Goal: Transaction & Acquisition: Purchase product/service

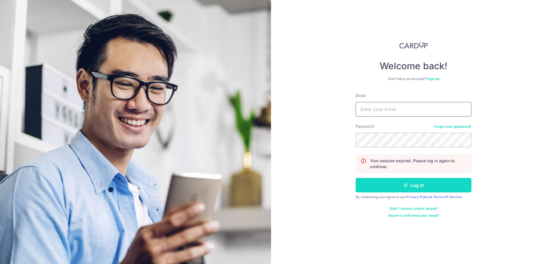
type input "[DOMAIN_NAME][EMAIL_ADDRESS][DOMAIN_NAME]"
click at [381, 182] on button "Log in" at bounding box center [414, 185] width 116 height 14
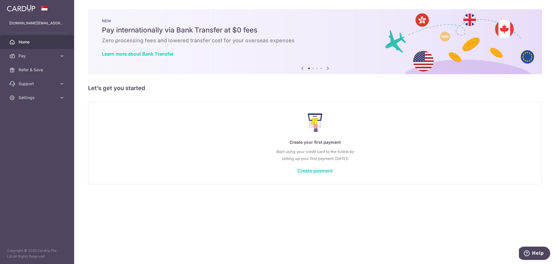
click at [310, 171] on link "Create payment" at bounding box center [315, 171] width 35 height 6
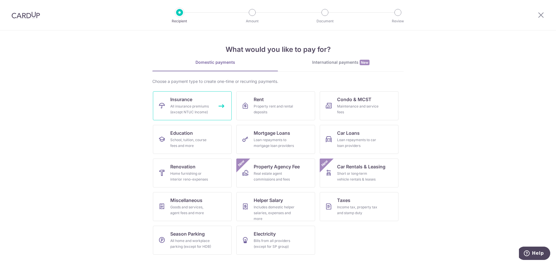
click at [214, 113] on link "Insurance All insurance premiums (except NTUC Income)" at bounding box center [192, 105] width 79 height 29
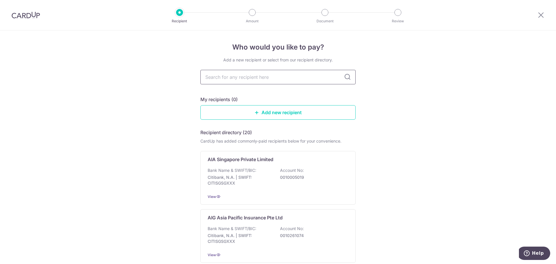
click at [270, 82] on input "text" at bounding box center [277, 77] width 155 height 14
type input "pru"
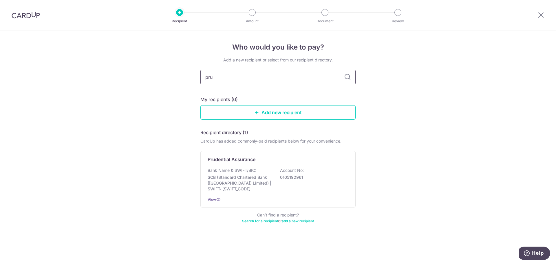
click at [238, 78] on input "pru" at bounding box center [277, 77] width 155 height 14
type input "prudential"
click at [302, 170] on p "Account No:" at bounding box center [292, 170] width 24 height 6
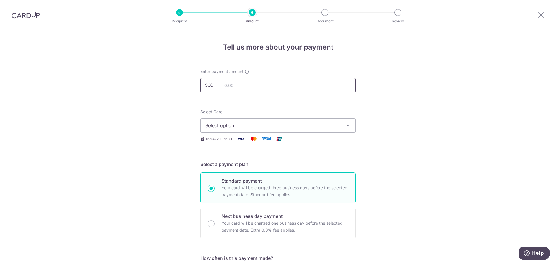
click at [236, 82] on input "text" at bounding box center [277, 85] width 155 height 14
type input "726.98"
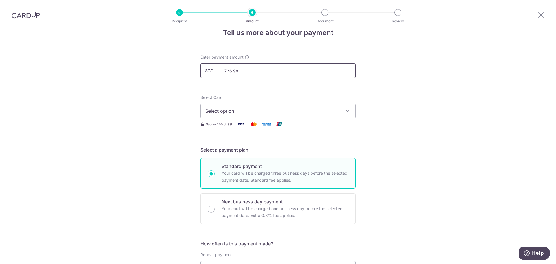
scroll to position [29, 0]
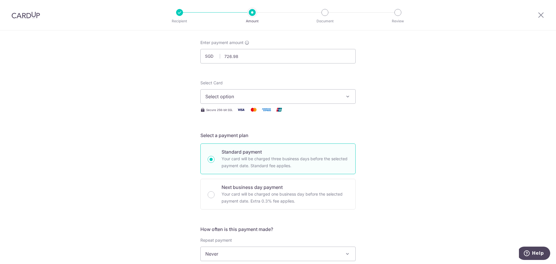
click at [226, 97] on span "Select option" at bounding box center [272, 96] width 135 height 7
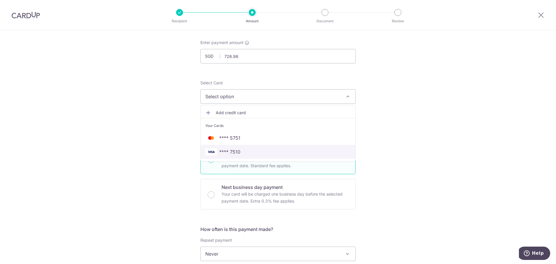
click at [243, 152] on span "**** 7510" at bounding box center [277, 151] width 145 height 7
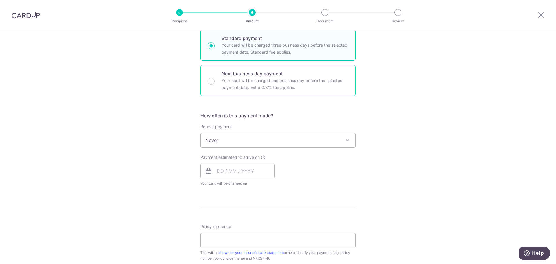
scroll to position [145, 0]
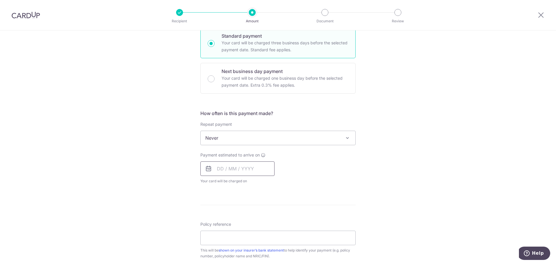
click at [231, 169] on input "text" at bounding box center [237, 168] width 74 height 14
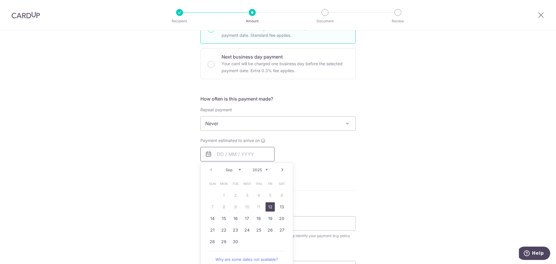
scroll to position [174, 0]
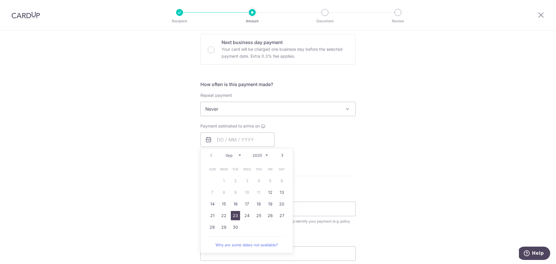
click at [235, 215] on link "23" at bounding box center [235, 215] width 9 height 9
type input "23/09/2025"
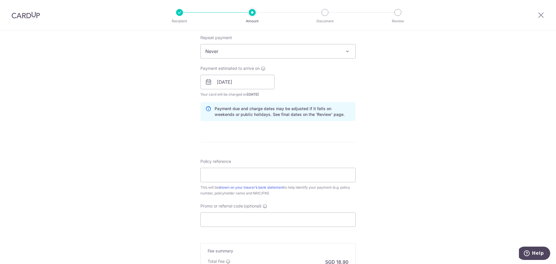
scroll to position [232, 0]
click at [234, 179] on input "Policy reference" at bounding box center [277, 174] width 155 height 14
type input "59886736"
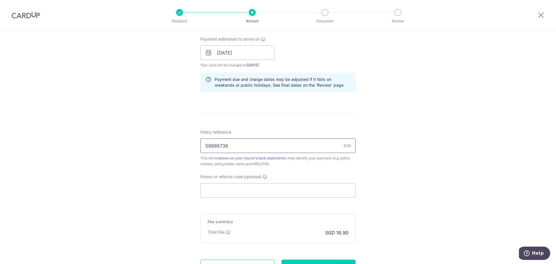
scroll to position [290, 0]
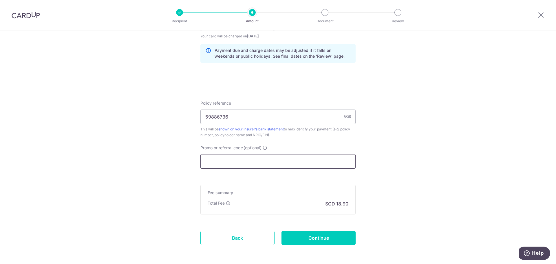
click at [221, 160] on input "Promo or referral code (optional)" at bounding box center [277, 161] width 155 height 14
paste input "MILELION"
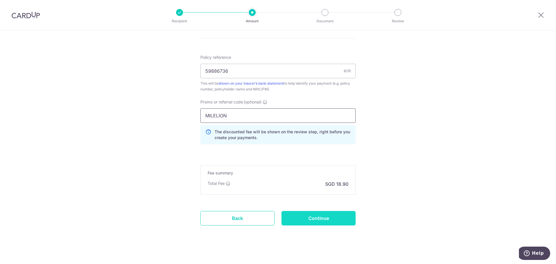
scroll to position [340, 0]
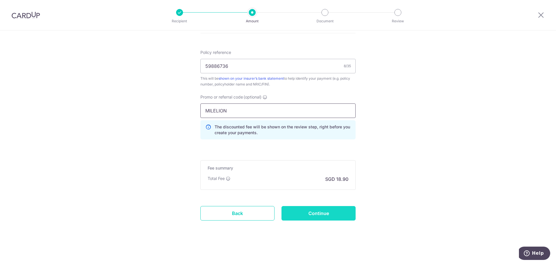
type input "MILELION"
click at [301, 213] on input "Continue" at bounding box center [319, 213] width 74 height 14
type input "Create Schedule"
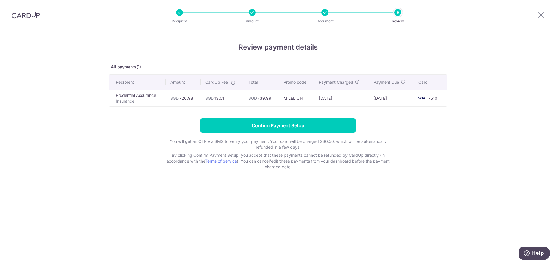
drag, startPoint x: 180, startPoint y: 97, endPoint x: 233, endPoint y: 98, distance: 53.3
click at [233, 98] on tr "Prudential Assurance Insurance SGD 726.98 SGD 13.01 SGD 739.99 [GEOGRAPHIC_DATA…" at bounding box center [278, 98] width 338 height 17
click at [233, 96] on td "SGD 13.01" at bounding box center [222, 98] width 43 height 17
click at [226, 124] on input "Confirm Payment Setup" at bounding box center [277, 125] width 155 height 14
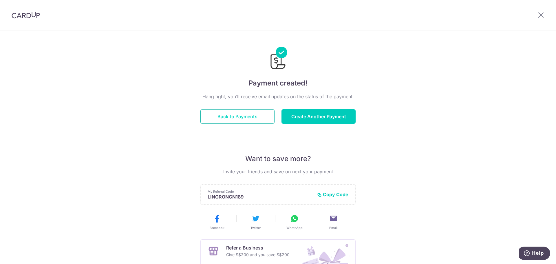
click at [227, 119] on button "Back to Payments" at bounding box center [237, 116] width 74 height 14
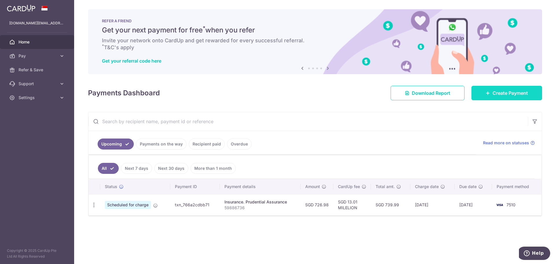
click at [490, 96] on link "Create Payment" at bounding box center [507, 93] width 71 height 14
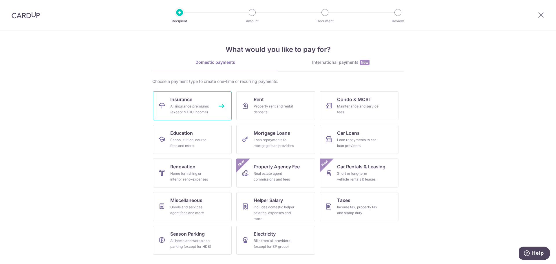
click at [206, 109] on div "All insurance premiums (except NTUC Income)" at bounding box center [191, 109] width 42 height 12
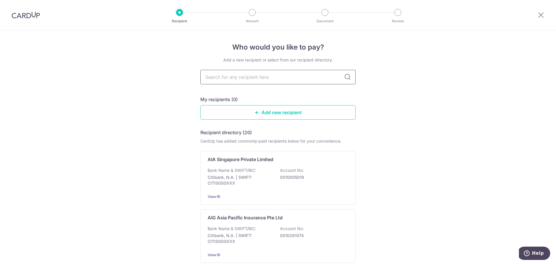
click at [269, 80] on input "text" at bounding box center [277, 77] width 155 height 14
type input "pru"
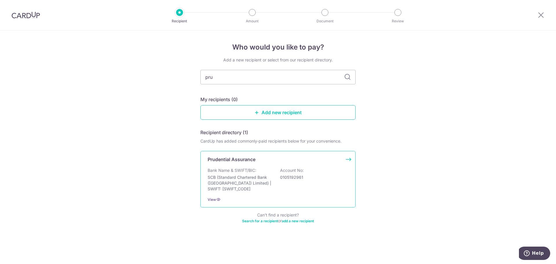
click at [229, 181] on p "SCB (Standard Chartered Bank (Singapore) Limited) | SWIFT: SCBLSG22XXX" at bounding box center [240, 182] width 65 height 17
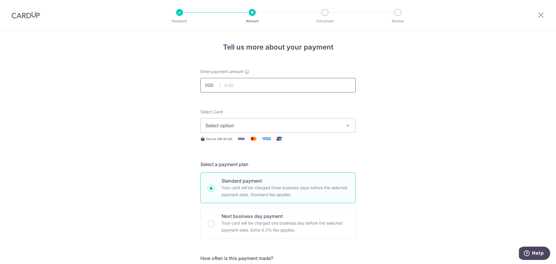
click at [229, 79] on input "text" at bounding box center [277, 85] width 155 height 14
type input "419.50"
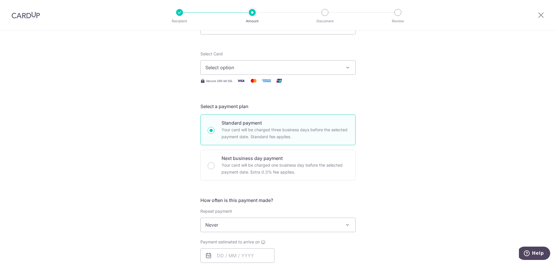
click at [215, 71] on span "Select option" at bounding box center [272, 67] width 135 height 7
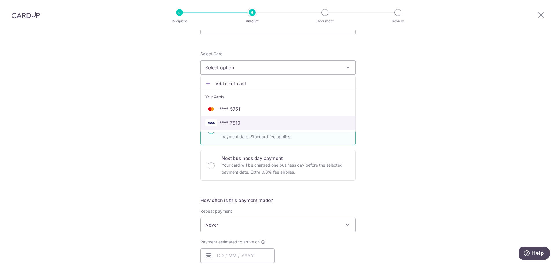
click at [226, 125] on span "**** 7510" at bounding box center [229, 122] width 21 height 7
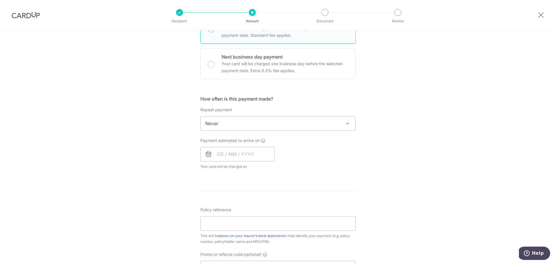
scroll to position [174, 0]
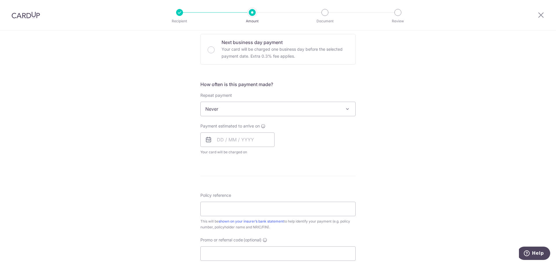
click at [241, 106] on span "Never" at bounding box center [278, 109] width 155 height 14
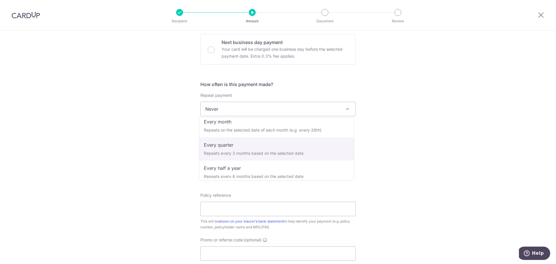
scroll to position [81, 0]
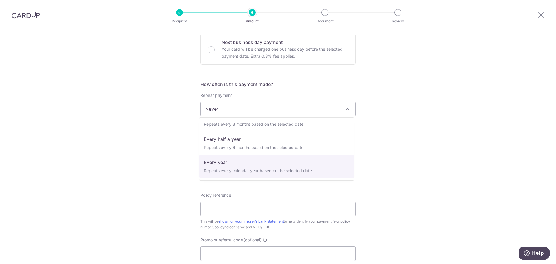
select select "6"
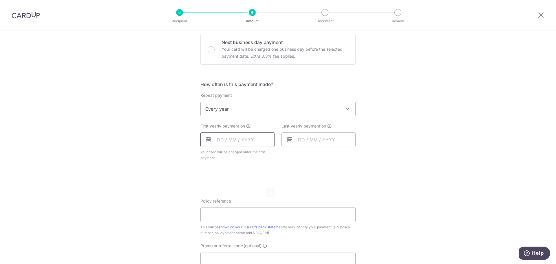
click at [233, 139] on input "text" at bounding box center [237, 139] width 74 height 14
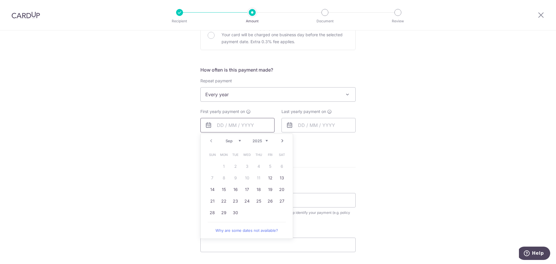
scroll to position [203, 0]
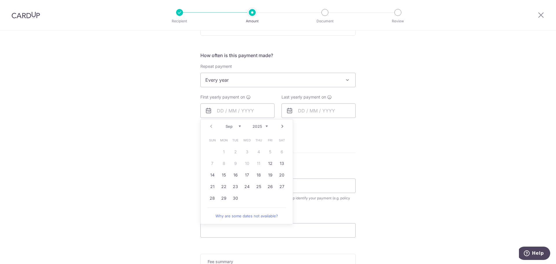
click at [211, 127] on div "Prev Next Sep Oct Nov Dec 2025 2026 2027 2028 2029 2030 2031 2032 2033 2034 2035" at bounding box center [247, 126] width 92 height 14
click at [212, 128] on div "Prev Next Sep Oct Nov Dec 2025 2026 2027 2028 2029 2030 2031 2032 2033 2034 2035" at bounding box center [247, 126] width 92 height 14
click at [281, 126] on link "Next" at bounding box center [282, 126] width 7 height 7
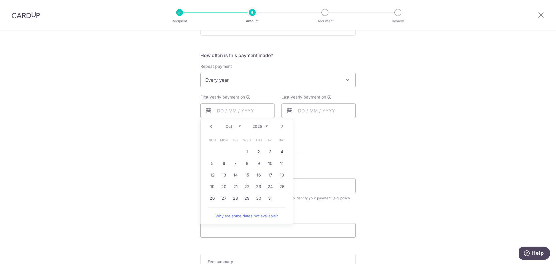
click at [281, 126] on link "Next" at bounding box center [282, 126] width 7 height 7
click at [209, 128] on link "Prev" at bounding box center [211, 126] width 7 height 7
click at [266, 126] on select "2025 2026 2027 2028 2029 2030 2031 2032 2033 2034 2035" at bounding box center [260, 126] width 15 height 5
click at [237, 128] on select "Jan Feb Mar Apr May Jun Jul Aug Sep Oct Nov Dec" at bounding box center [233, 126] width 15 height 5
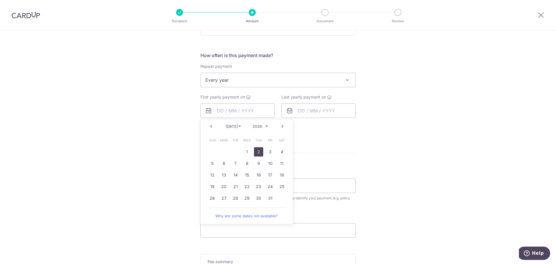
click at [260, 149] on link "2" at bounding box center [258, 151] width 9 height 9
type input "[DATE]"
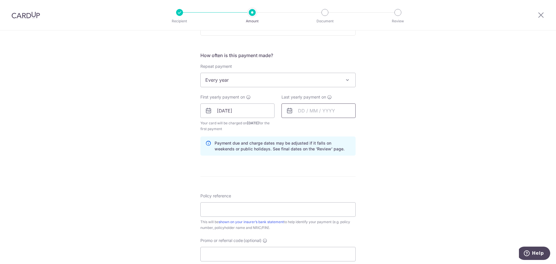
scroll to position [232, 0]
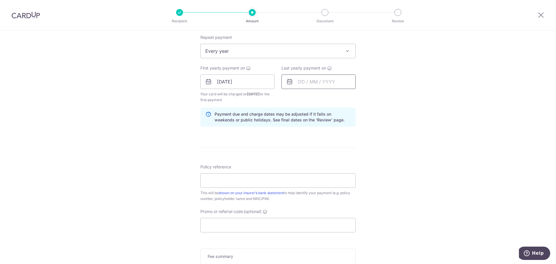
click at [317, 82] on input "text" at bounding box center [319, 81] width 74 height 14
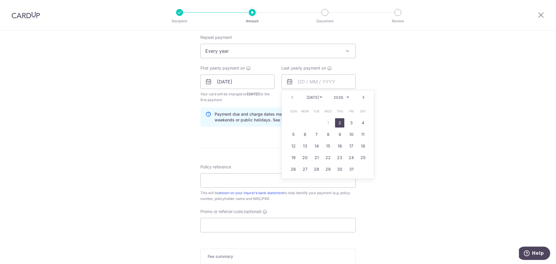
click at [347, 97] on select "2026 2027 2028 2029 2030 2031 2032 2033 2034 2035" at bounding box center [341, 97] width 15 height 5
click at [303, 119] on link "2" at bounding box center [304, 122] width 9 height 9
type input "02/07/2035"
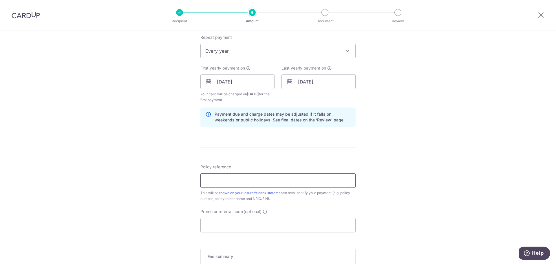
click at [267, 181] on input "Policy reference" at bounding box center [277, 180] width 155 height 14
click at [238, 185] on input "Policy reference" at bounding box center [277, 180] width 155 height 14
paste input "A0342432"
click at [215, 180] on input "A0342432" at bounding box center [277, 180] width 155 height 14
type input "A0342432"
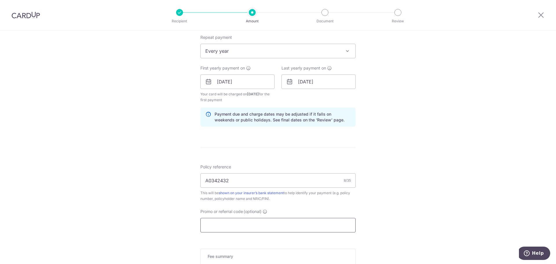
click at [233, 227] on input "Promo or referral code (optional)" at bounding box center [277, 225] width 155 height 14
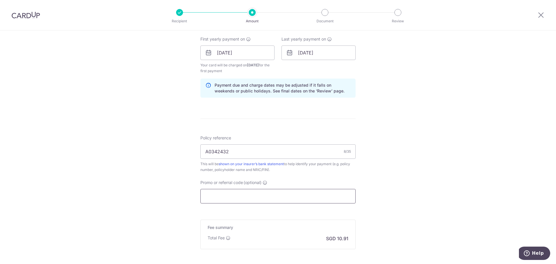
paste input "EC185"
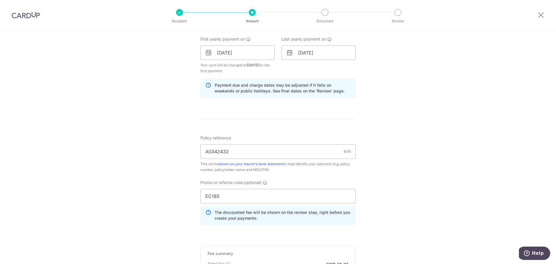
click at [399, 167] on div "Tell us more about your payment Enter payment amount SGD 419.50 419.50 Select C…" at bounding box center [278, 60] width 556 height 580
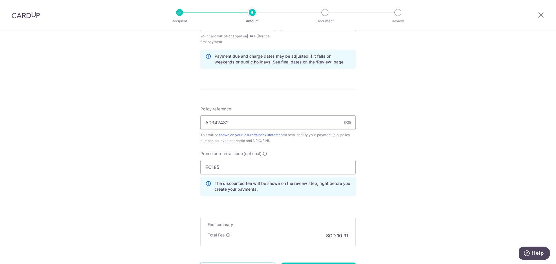
scroll to position [319, 0]
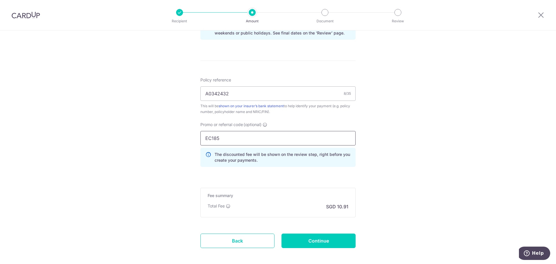
click at [205, 136] on input "EC185" at bounding box center [277, 138] width 155 height 14
type input "REC185"
click at [390, 175] on div "Tell us more about your payment Enter payment amount SGD 419.50 419.50 Select C…" at bounding box center [278, 2] width 556 height 580
click at [326, 240] on input "Continue" at bounding box center [319, 240] width 74 height 14
type input "Create Schedule"
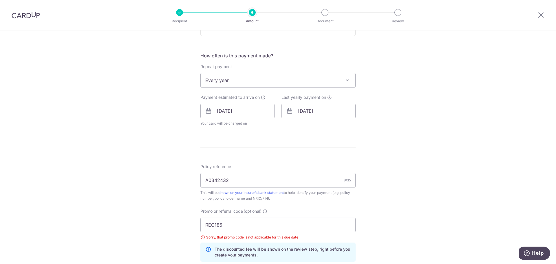
scroll to position [203, 0]
click at [248, 107] on input "[DATE]" at bounding box center [237, 110] width 74 height 14
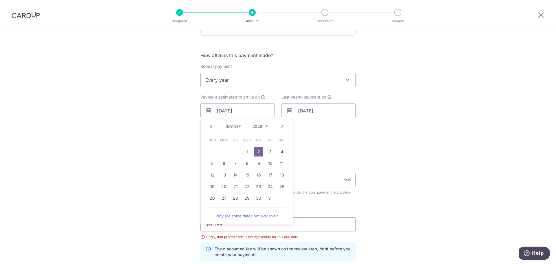
click at [210, 127] on link "Prev" at bounding box center [211, 126] width 7 height 7
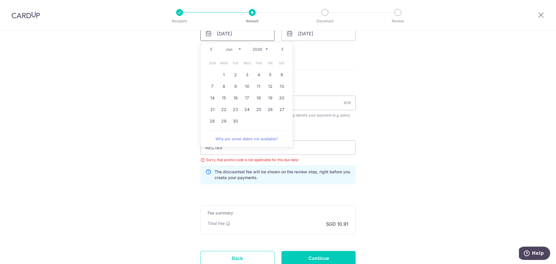
scroll to position [290, 0]
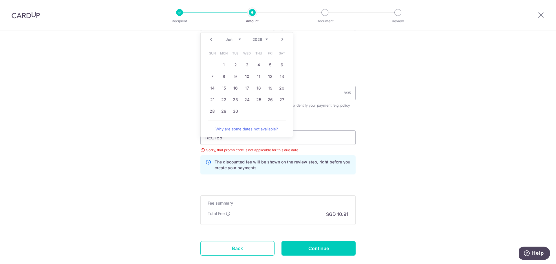
click at [397, 137] on div "Tell us more about your payment Enter payment amount SGD 419.50 419.50 Select C…" at bounding box center [278, 20] width 556 height 558
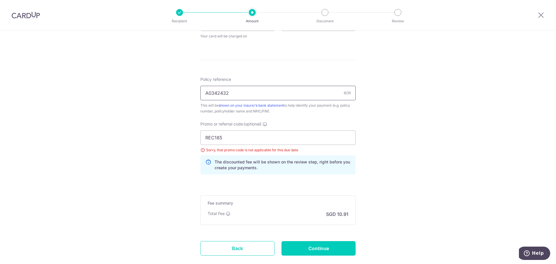
drag, startPoint x: 238, startPoint y: 94, endPoint x: 186, endPoint y: 92, distance: 51.9
click at [186, 92] on div "Tell us more about your payment Enter payment amount SGD 419.50 419.50 Select C…" at bounding box center [278, 20] width 556 height 558
paste input "65788375"
type input "65788375"
click at [382, 137] on div "Tell us more about your payment Enter payment amount SGD 419.50 419.50 Select C…" at bounding box center [278, 20] width 556 height 558
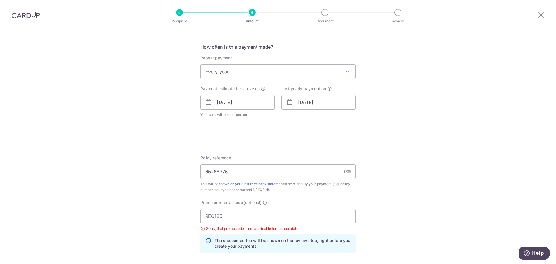
scroll to position [145, 0]
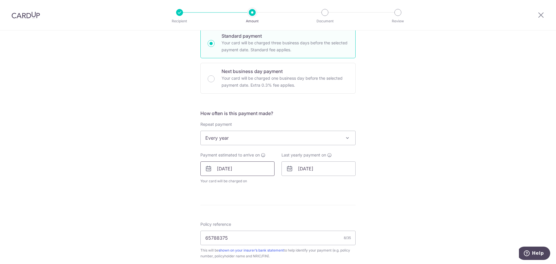
click at [239, 168] on input "02/07/2026" at bounding box center [237, 168] width 74 height 14
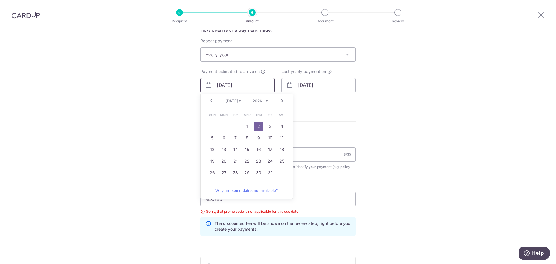
scroll to position [232, 0]
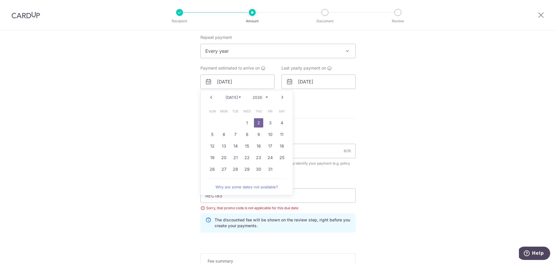
click at [265, 97] on select "2025 2026 2027 2028 2029 2030 2031 2032 2033 2034 2035" at bounding box center [260, 97] width 15 height 5
click at [268, 134] on link "12" at bounding box center [270, 134] width 9 height 9
type input "[DATE]"
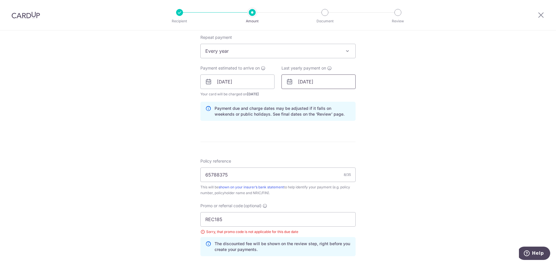
click at [311, 84] on input "02/07/2035" at bounding box center [319, 81] width 74 height 14
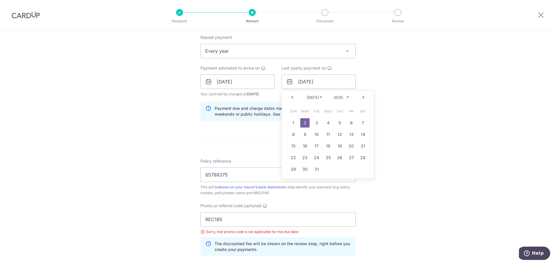
click at [361, 96] on link "Next" at bounding box center [363, 97] width 7 height 7
click at [347, 158] on link "24" at bounding box center [351, 157] width 9 height 9
type input "24/08/2035"
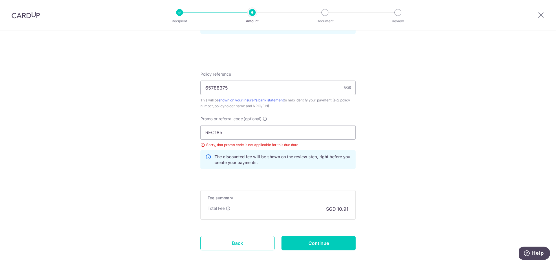
click at [389, 160] on div "Tell us more about your payment Enter payment amount SGD 419.50 419.50 Select C…" at bounding box center [278, 3] width 556 height 582
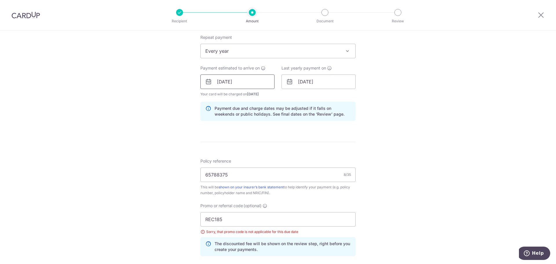
click at [251, 80] on input "12/09/2025" at bounding box center [237, 81] width 74 height 14
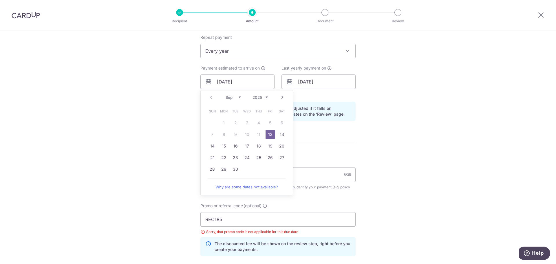
click at [411, 137] on div "Tell us more about your payment Enter payment amount SGD 419.50 419.50 Select C…" at bounding box center [278, 90] width 556 height 582
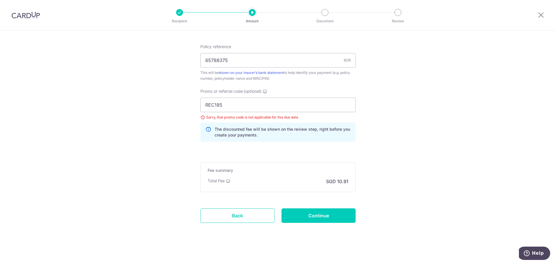
scroll to position [348, 0]
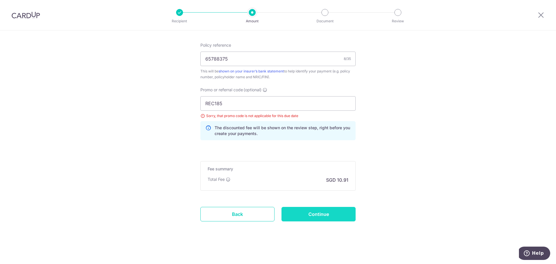
click at [333, 209] on input "Continue" at bounding box center [319, 214] width 74 height 14
type input "Update Schedule"
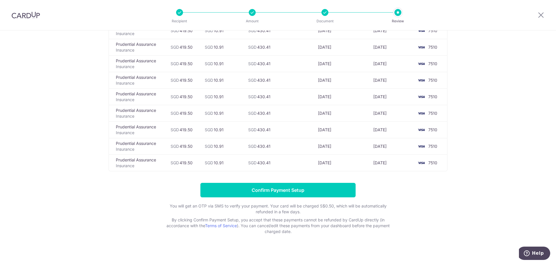
scroll to position [89, 0]
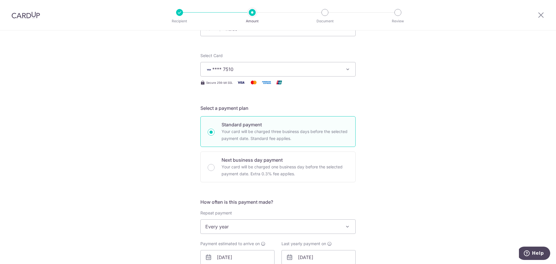
scroll to position [174, 0]
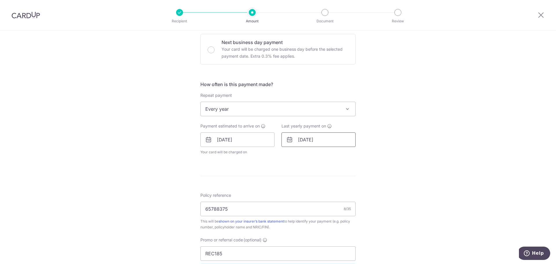
click at [295, 139] on input "[DATE]" at bounding box center [319, 139] width 74 height 14
click at [346, 156] on select "2025 2026 2027 2028 2029 2030 2031 2032 2033 2034 2035" at bounding box center [341, 155] width 15 height 5
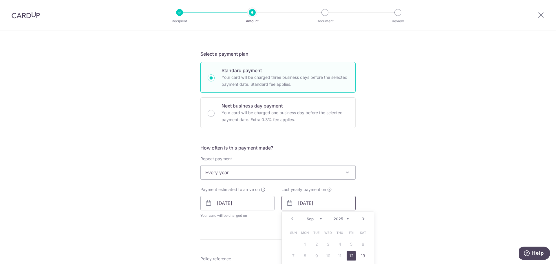
scroll to position [232, 0]
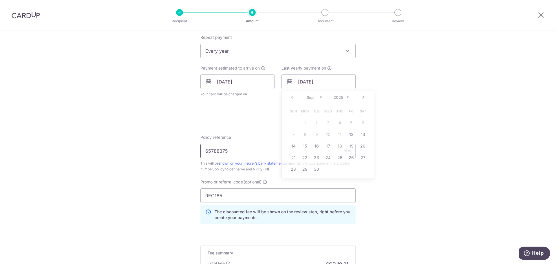
drag, startPoint x: 221, startPoint y: 153, endPoint x: 156, endPoint y: 154, distance: 64.9
click at [157, 153] on div "Tell us more about your payment Enter payment amount SGD 419.50 419.50 Select C…" at bounding box center [278, 74] width 556 height 550
paste input "59860957"
type input "59860957"
click at [405, 132] on div "Tell us more about your payment Enter payment amount SGD 419.50 419.50 Select C…" at bounding box center [278, 74] width 556 height 550
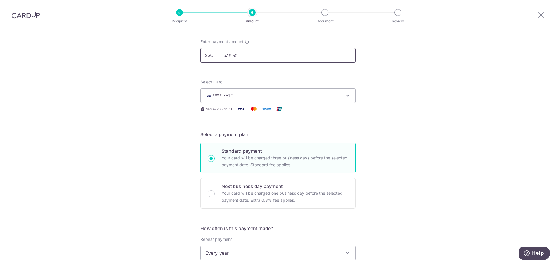
scroll to position [0, 0]
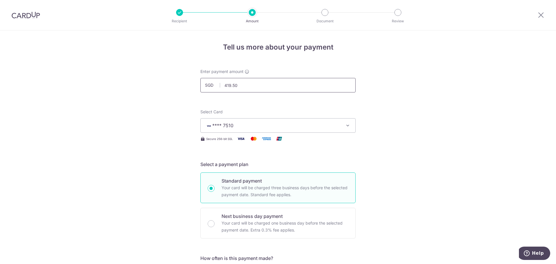
drag, startPoint x: 240, startPoint y: 87, endPoint x: 197, endPoint y: 85, distance: 43.0
click at [200, 85] on input "419.50" at bounding box center [277, 85] width 155 height 14
type input "250.00"
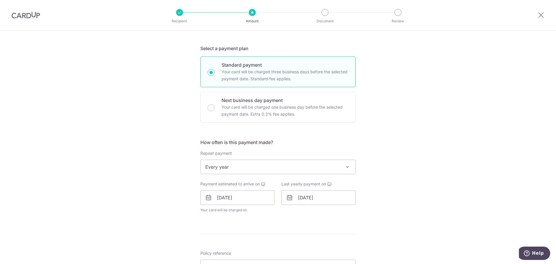
scroll to position [145, 0]
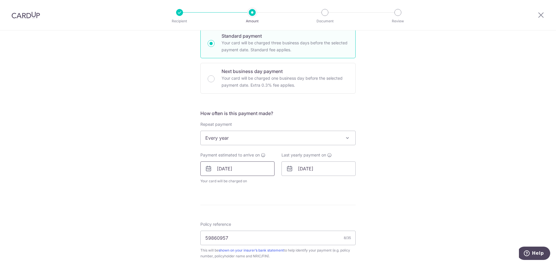
click at [226, 170] on input "[DATE]" at bounding box center [237, 168] width 74 height 14
click at [223, 236] on link "15" at bounding box center [223, 232] width 9 height 9
type input "[DATE]"
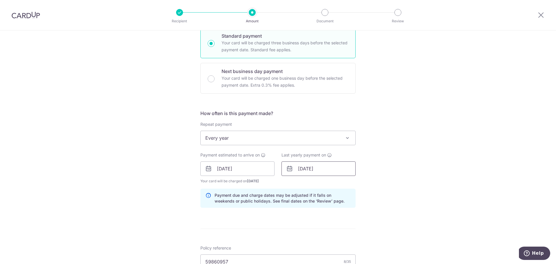
click at [315, 173] on input "24/08/2035" at bounding box center [319, 168] width 74 height 14
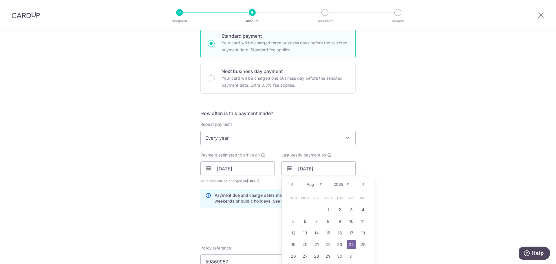
click at [338, 187] on div "Prev Next Jan Feb Mar Apr May Jun Jul Aug Sep Oct Nov Dec 2025 2026 2027 2028 2…" at bounding box center [328, 184] width 92 height 14
click at [340, 186] on div "Jan Feb Mar Apr May Jun Jul Aug Sep Oct Nov Dec 2025 2026 2027 2028 2029 2030 2…" at bounding box center [328, 184] width 42 height 5
click at [340, 183] on select "2025 2026 2027 2028 2029 2030 2031 2032 2033 2034 2035" at bounding box center [341, 184] width 15 height 5
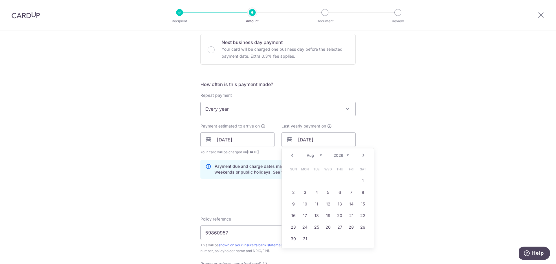
click at [319, 155] on select "Jan Feb Mar Apr May Jun Jul Aug Sep Oct Nov Dec" at bounding box center [314, 155] width 15 height 5
click at [313, 206] on link "15" at bounding box center [316, 203] width 9 height 9
type input "[DATE]"
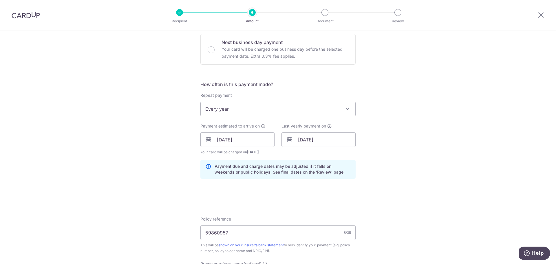
click at [418, 180] on div "Tell us more about your payment Enter payment amount SGD 250.00 250.00 Select C…" at bounding box center [278, 144] width 556 height 574
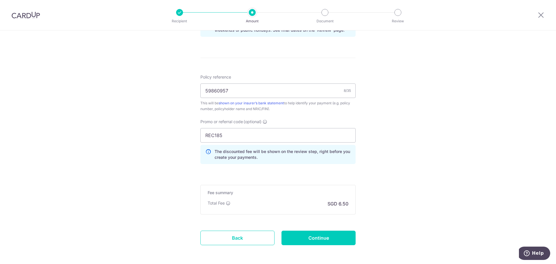
scroll to position [340, 0]
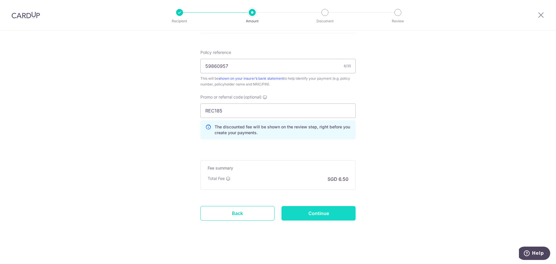
click at [317, 215] on input "Continue" at bounding box center [319, 213] width 74 height 14
type input "Update Schedule"
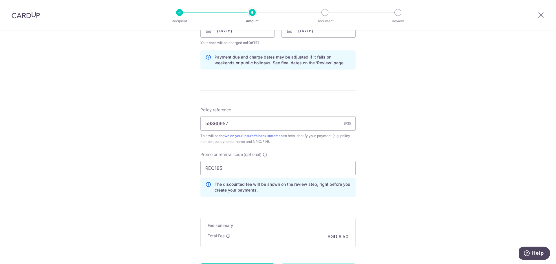
scroll to position [282, 0]
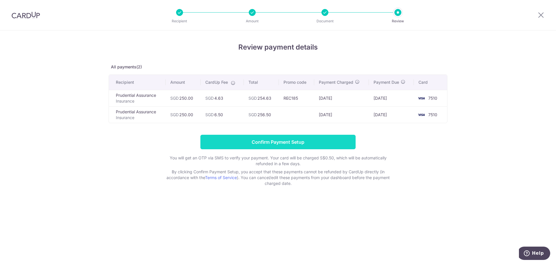
click at [296, 139] on input "Confirm Payment Setup" at bounding box center [277, 142] width 155 height 14
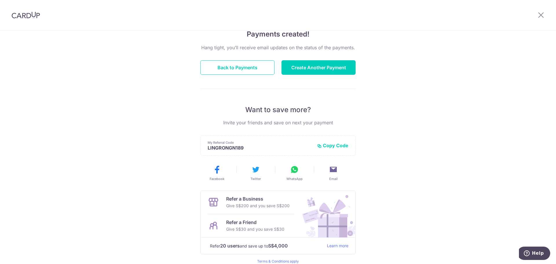
scroll to position [58, 0]
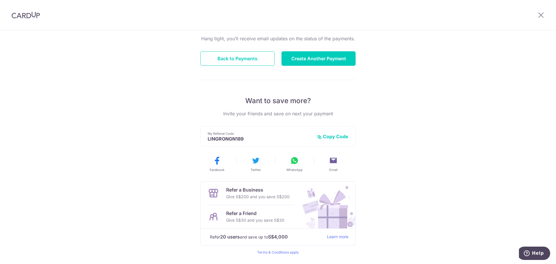
click at [329, 134] on button "Copy Code" at bounding box center [332, 137] width 31 height 6
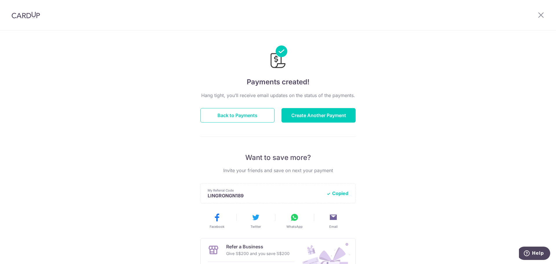
scroll to position [0, 0]
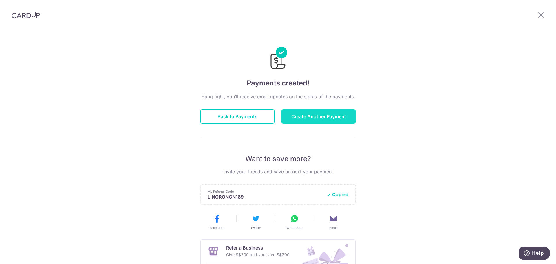
click at [335, 118] on button "Create Another Payment" at bounding box center [319, 116] width 74 height 14
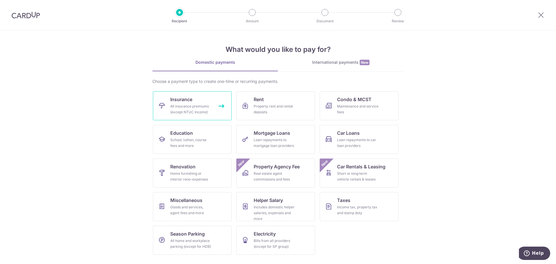
click at [185, 110] on div "All insurance premiums (except NTUC Income)" at bounding box center [191, 109] width 42 height 12
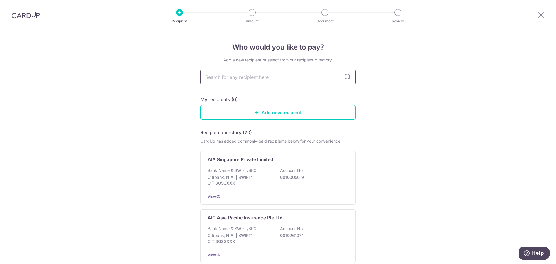
click at [244, 76] on input "text" at bounding box center [277, 77] width 155 height 14
type input "pru"
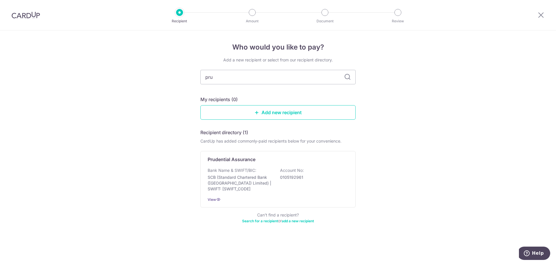
click at [249, 160] on p "Prudential Assurance" at bounding box center [232, 159] width 48 height 7
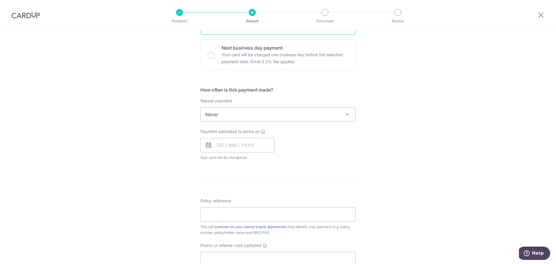
scroll to position [203, 0]
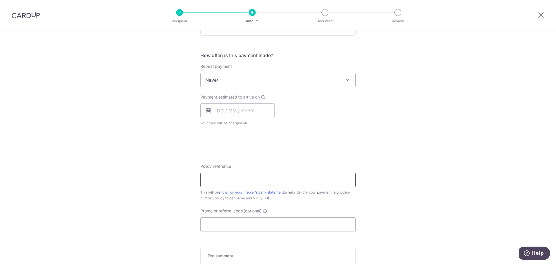
click at [238, 180] on input "Policy reference" at bounding box center [277, 180] width 155 height 14
paste input "MILELION"
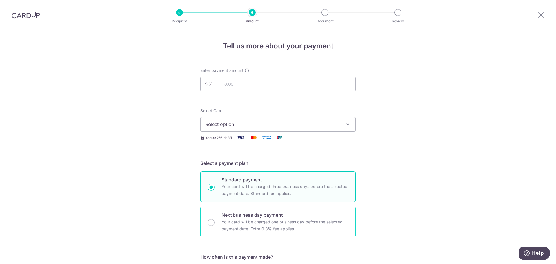
scroll to position [0, 0]
type input "MILELION"
click at [245, 84] on input "text" at bounding box center [277, 85] width 155 height 14
type input "419.50"
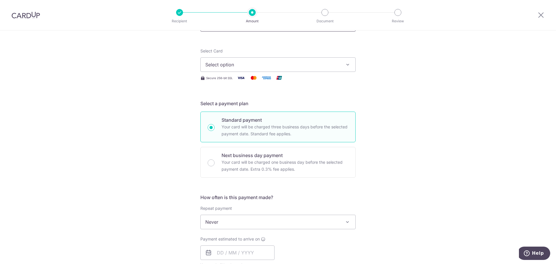
scroll to position [87, 0]
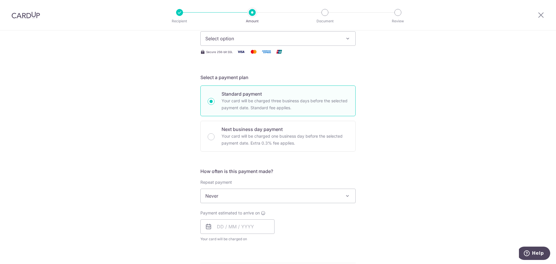
click at [255, 43] on button "Select option" at bounding box center [277, 38] width 155 height 14
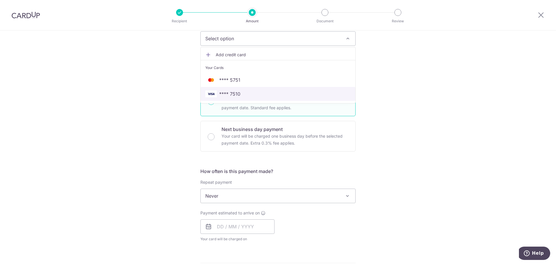
click at [239, 95] on span "**** 7510" at bounding box center [277, 93] width 145 height 7
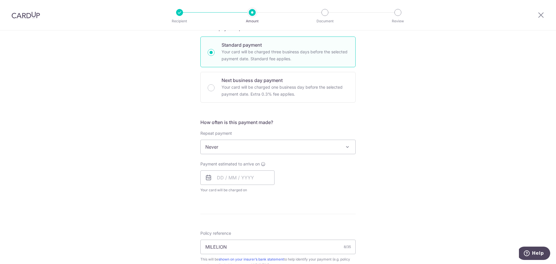
scroll to position [145, 0]
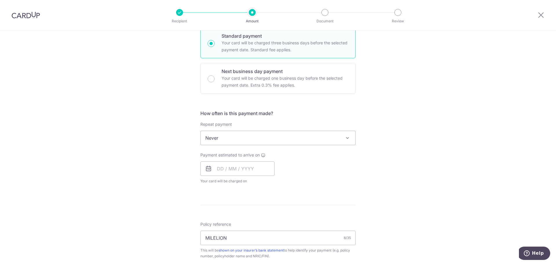
click at [232, 138] on span "Never" at bounding box center [278, 138] width 155 height 14
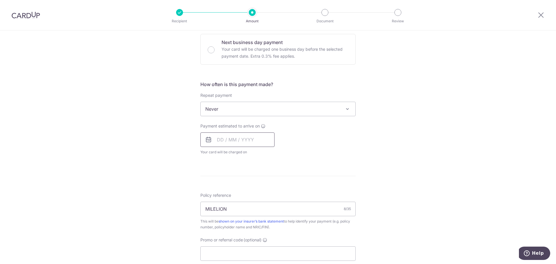
click at [224, 139] on input "text" at bounding box center [237, 139] width 74 height 14
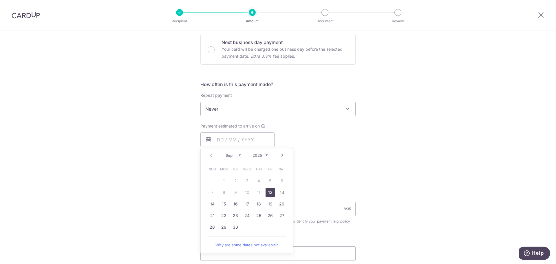
click at [269, 191] on link "12" at bounding box center [270, 192] width 9 height 9
type input "[DATE]"
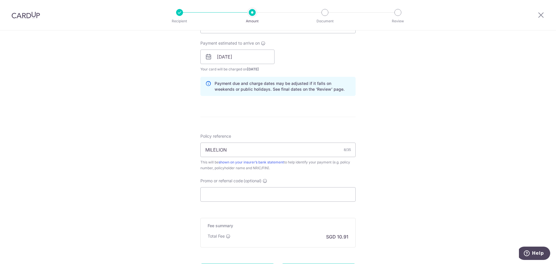
scroll to position [261, 0]
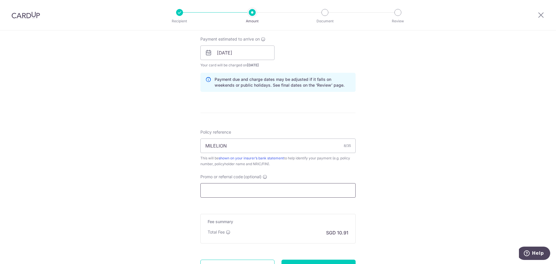
click at [291, 193] on input "Promo or referral code (optional)" at bounding box center [277, 190] width 155 height 14
paste input "MILELION"
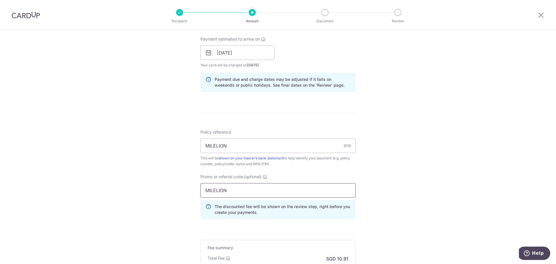
drag, startPoint x: 302, startPoint y: 185, endPoint x: 153, endPoint y: 183, distance: 149.2
click at [154, 183] on div "Tell us more about your payment Enter payment amount SGD 419.50 419.50 Select C…" at bounding box center [278, 57] width 556 height 574
type input "MILELION"
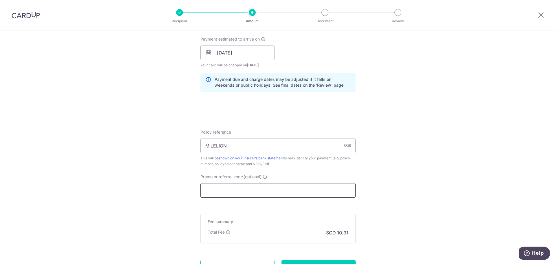
click at [235, 191] on input "Promo or referral code (optional)" at bounding box center [277, 190] width 155 height 14
paste input "65788375"
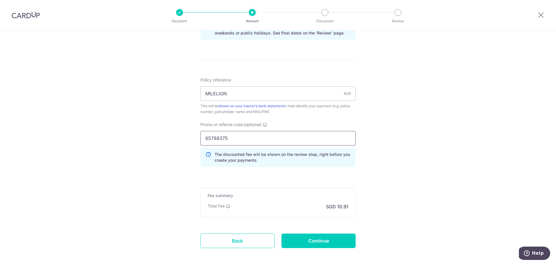
scroll to position [319, 0]
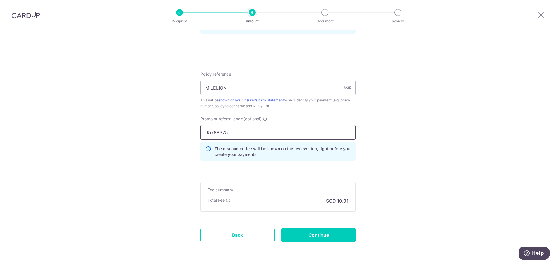
type input "65788375"
click at [346, 241] on input "Continue" at bounding box center [319, 235] width 74 height 14
type input "Create Schedule"
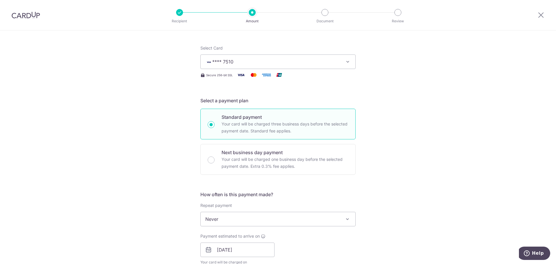
scroll to position [59, 0]
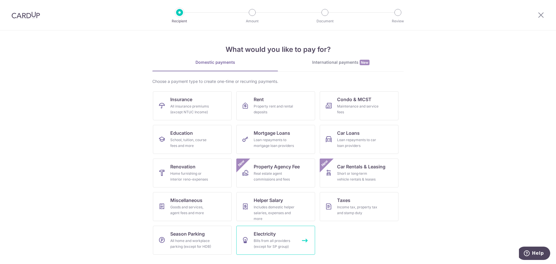
click at [275, 239] on div "Bills from all providers (except for SP group)" at bounding box center [275, 244] width 42 height 12
click at [204, 218] on link "Miscellaneous Goods and services, agent fees and more" at bounding box center [192, 206] width 79 height 29
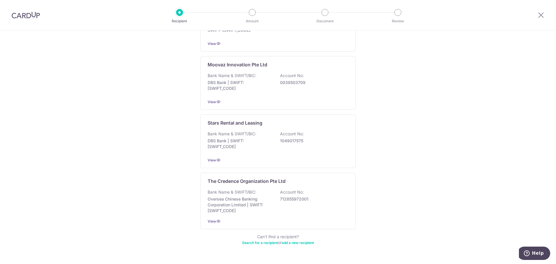
scroll to position [256, 0]
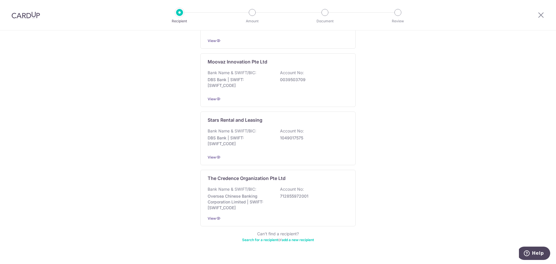
click at [258, 238] on link "Search for a recipient" at bounding box center [260, 240] width 36 height 4
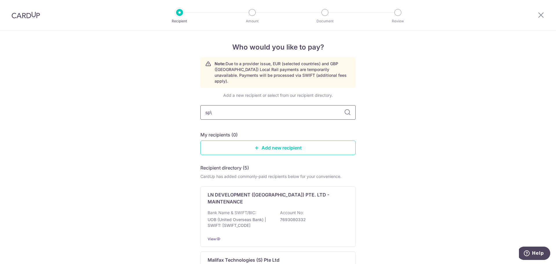
type input "sp\"
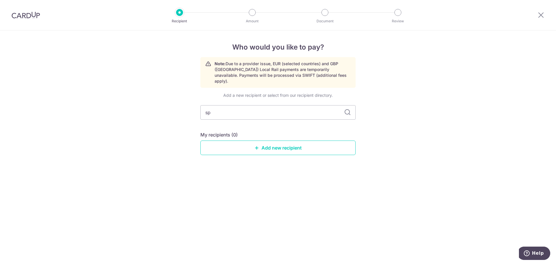
type input "sp"
click at [179, 16] on div "Recipient" at bounding box center [179, 12] width 7 height 7
click at [15, 16] on img at bounding box center [26, 15] width 28 height 7
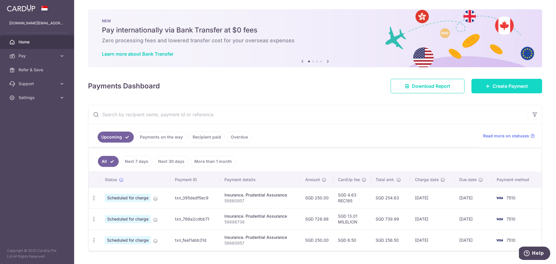
click at [479, 85] on link "Create Payment" at bounding box center [507, 86] width 71 height 14
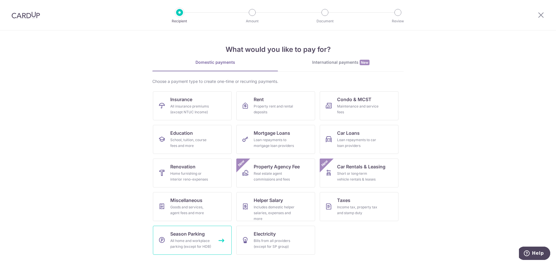
click at [195, 239] on div "All home and workplace parking (except for HDB)" at bounding box center [191, 244] width 42 height 12
click at [360, 130] on link "Car Loans Loan repayments to car loan providers" at bounding box center [359, 139] width 79 height 29
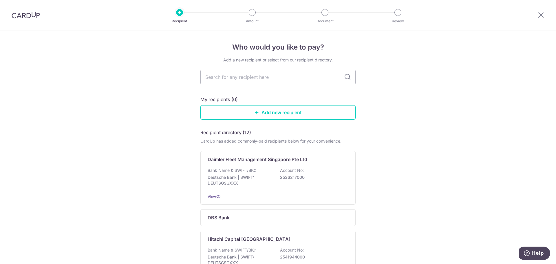
click at [25, 19] on div at bounding box center [26, 15] width 52 height 30
click at [29, 17] on img at bounding box center [26, 15] width 28 height 7
